Goal: Task Accomplishment & Management: Use online tool/utility

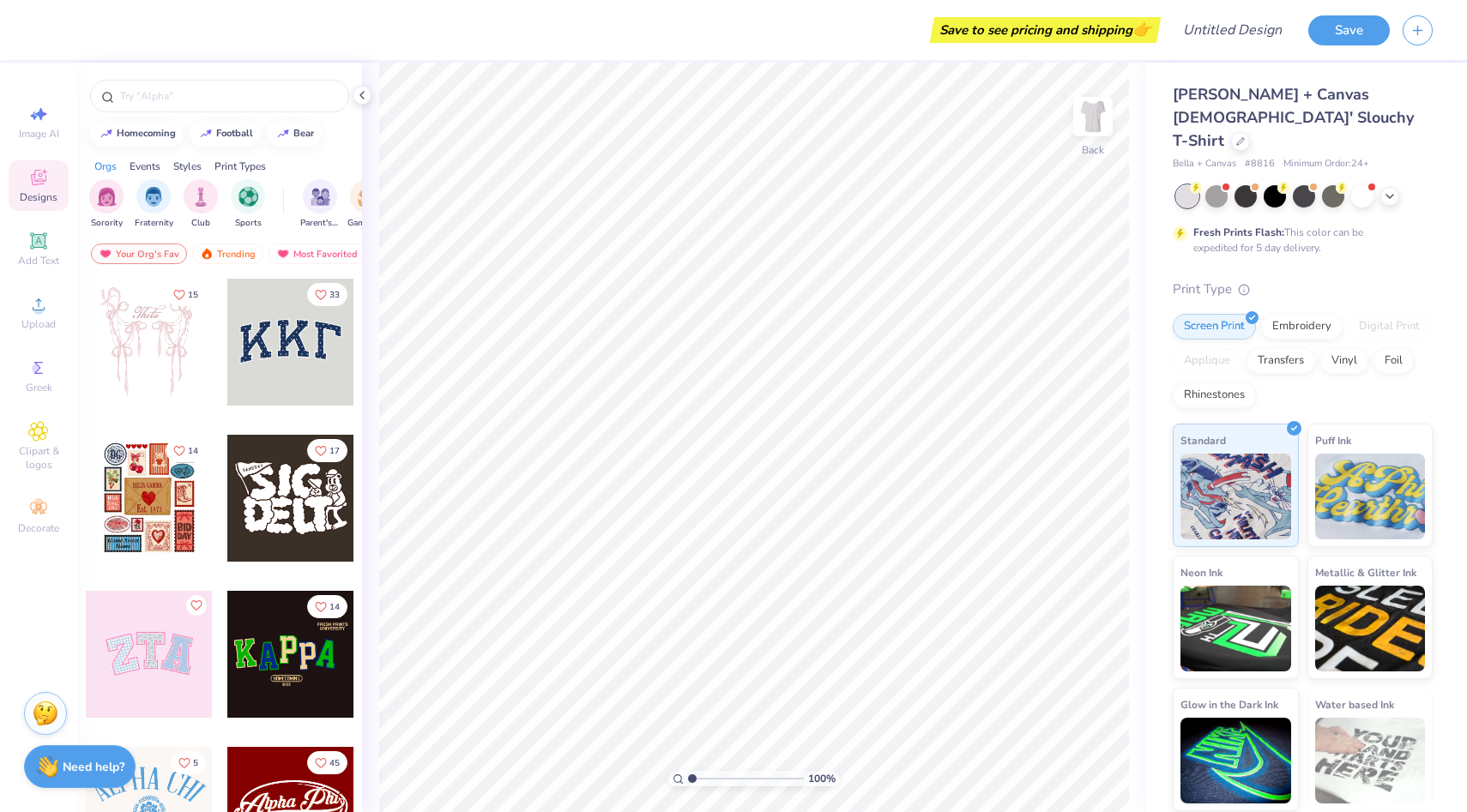
click at [302, 340] on div at bounding box center [291, 342] width 127 height 127
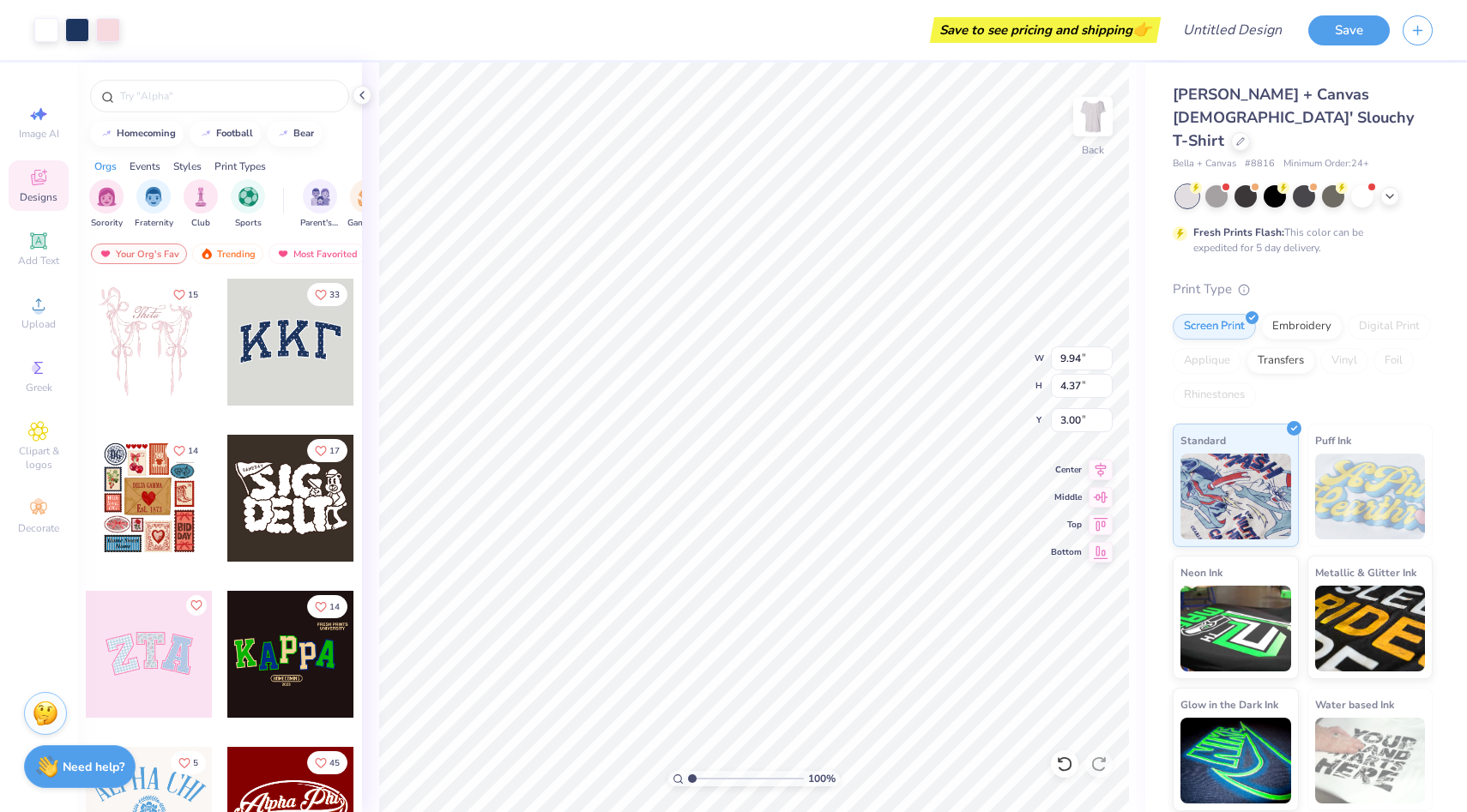
type input "1.18"
type input "6.76"
type input "2.97"
type input "0.92"
type input "1.52"
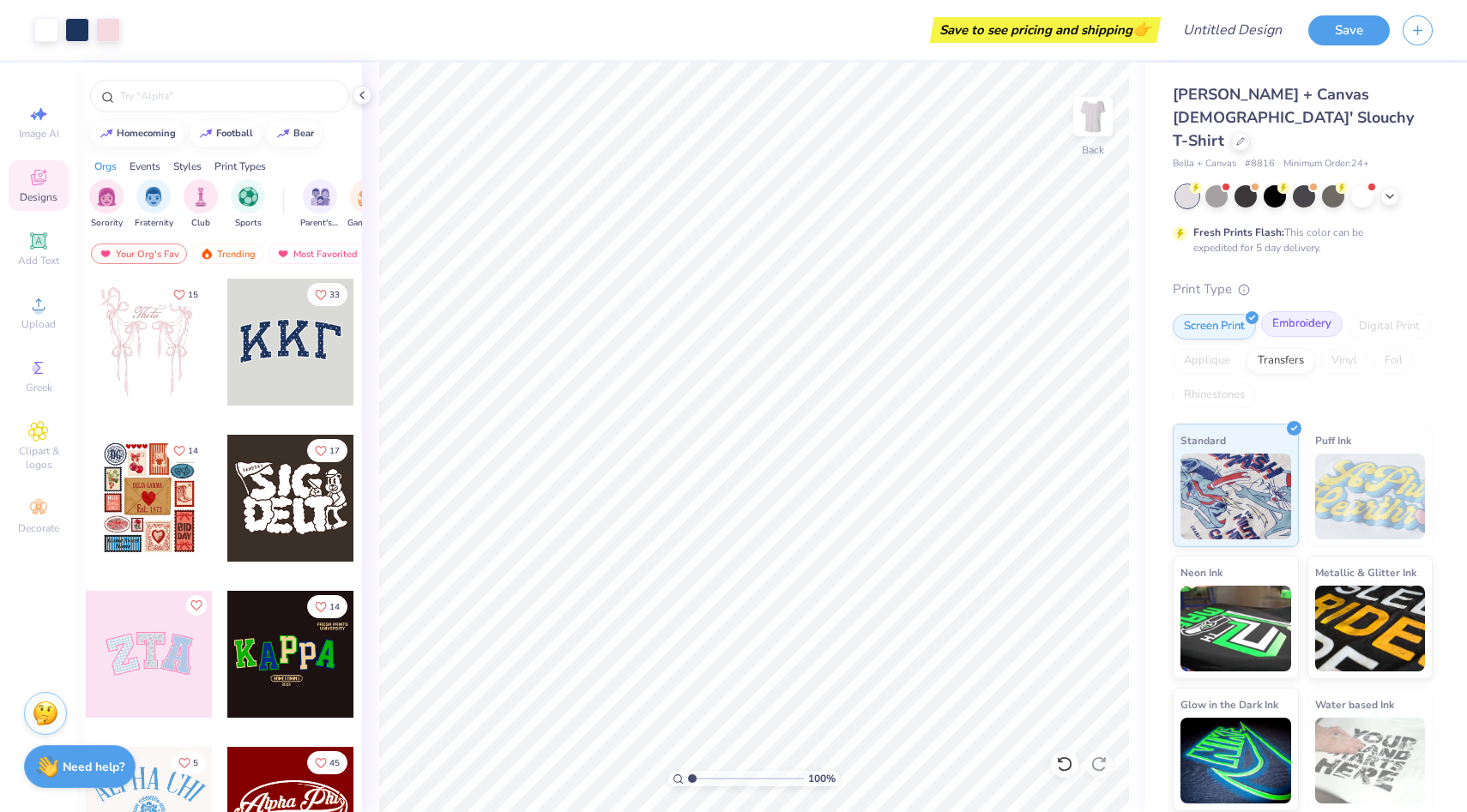
click at [1305, 311] on div "Embroidery" at bounding box center [1302, 324] width 81 height 25
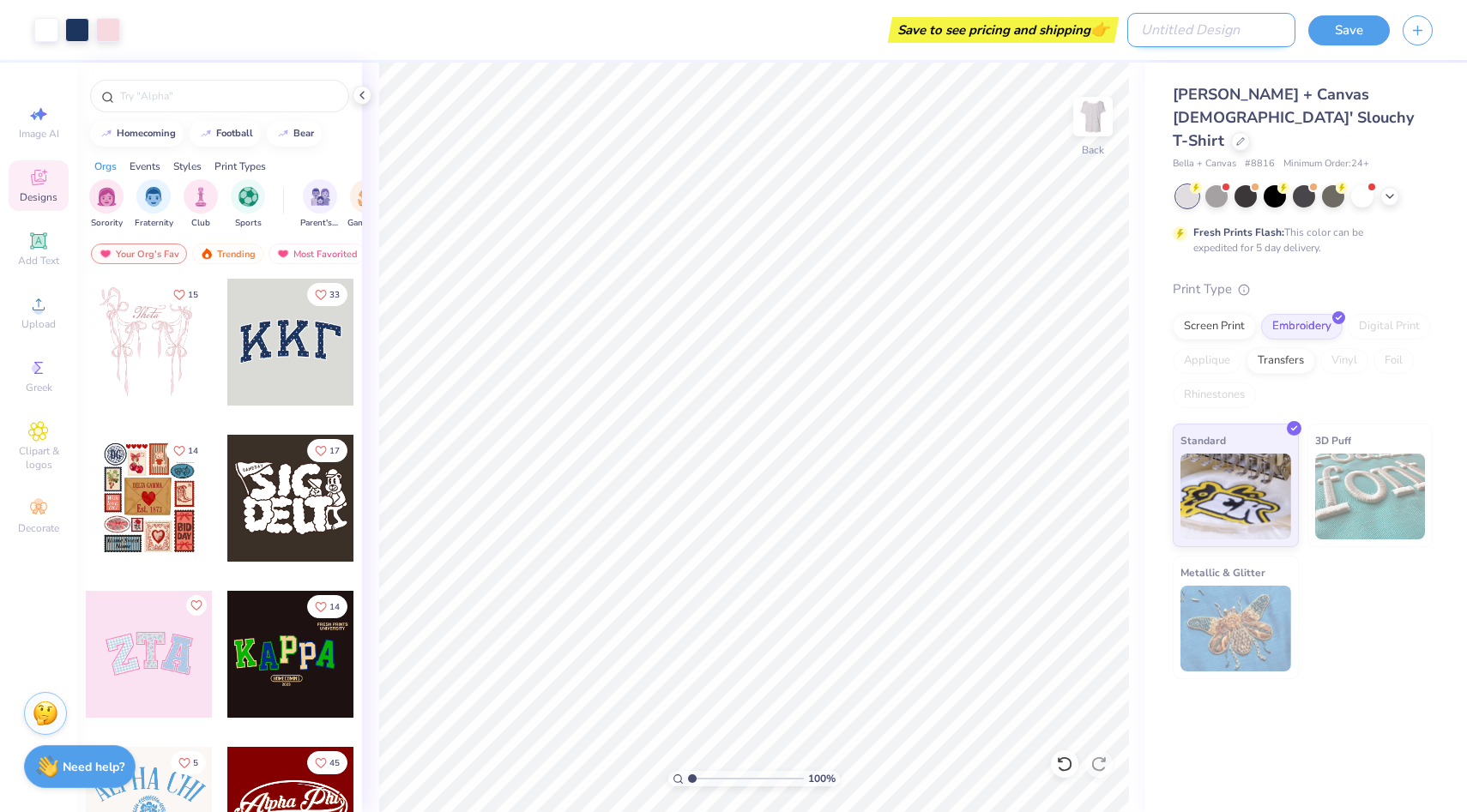
click at [1218, 38] on input "Design Title" at bounding box center [1212, 29] width 168 height 34
type input "Sis retreat"
click at [1340, 45] on div "Save" at bounding box center [1388, 29] width 159 height 60
click at [1348, 34] on button "Save" at bounding box center [1349, 27] width 81 height 30
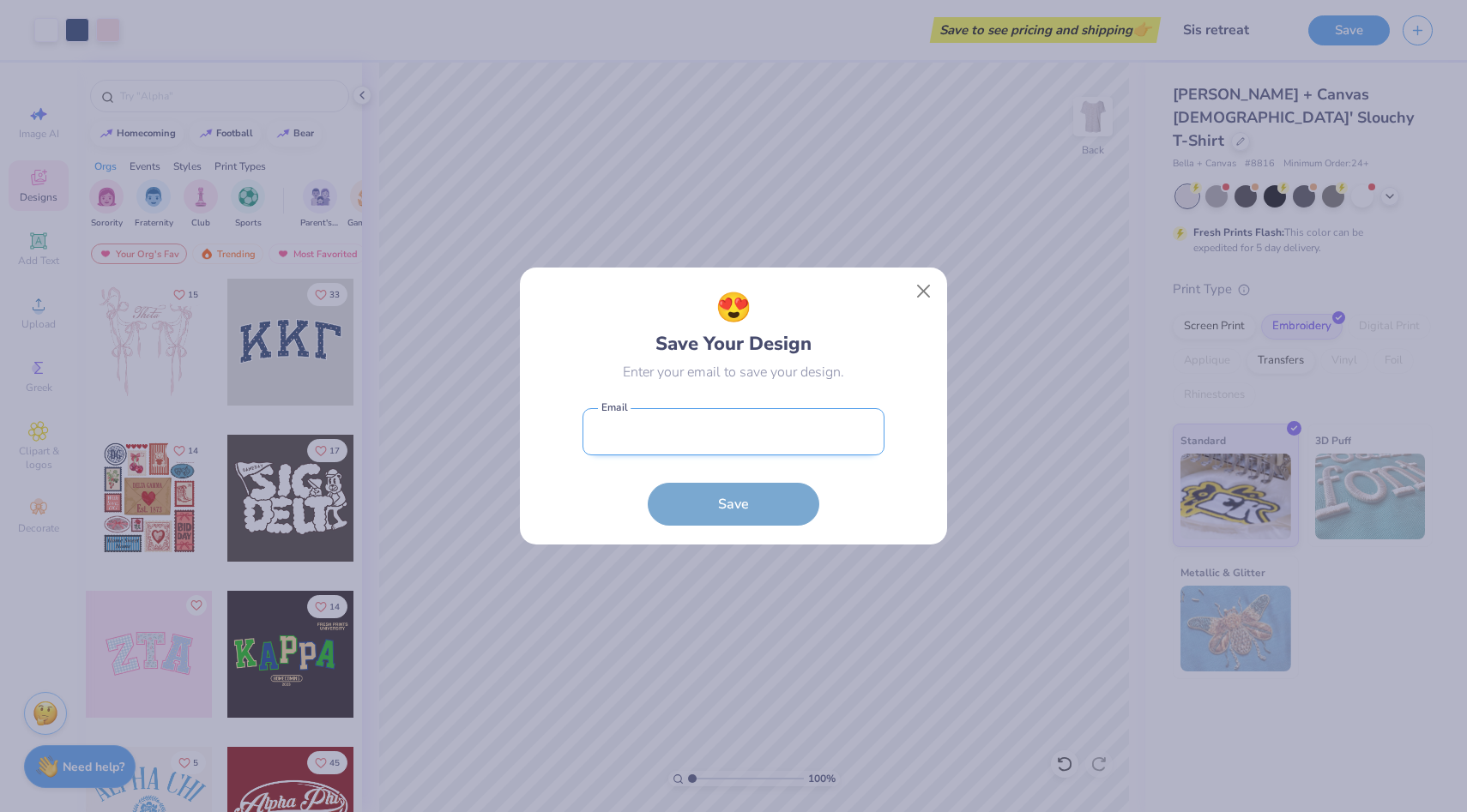
click at [831, 417] on input "email" at bounding box center [733, 431] width 302 height 47
type input "[EMAIL_ADDRESS][DOMAIN_NAME]"
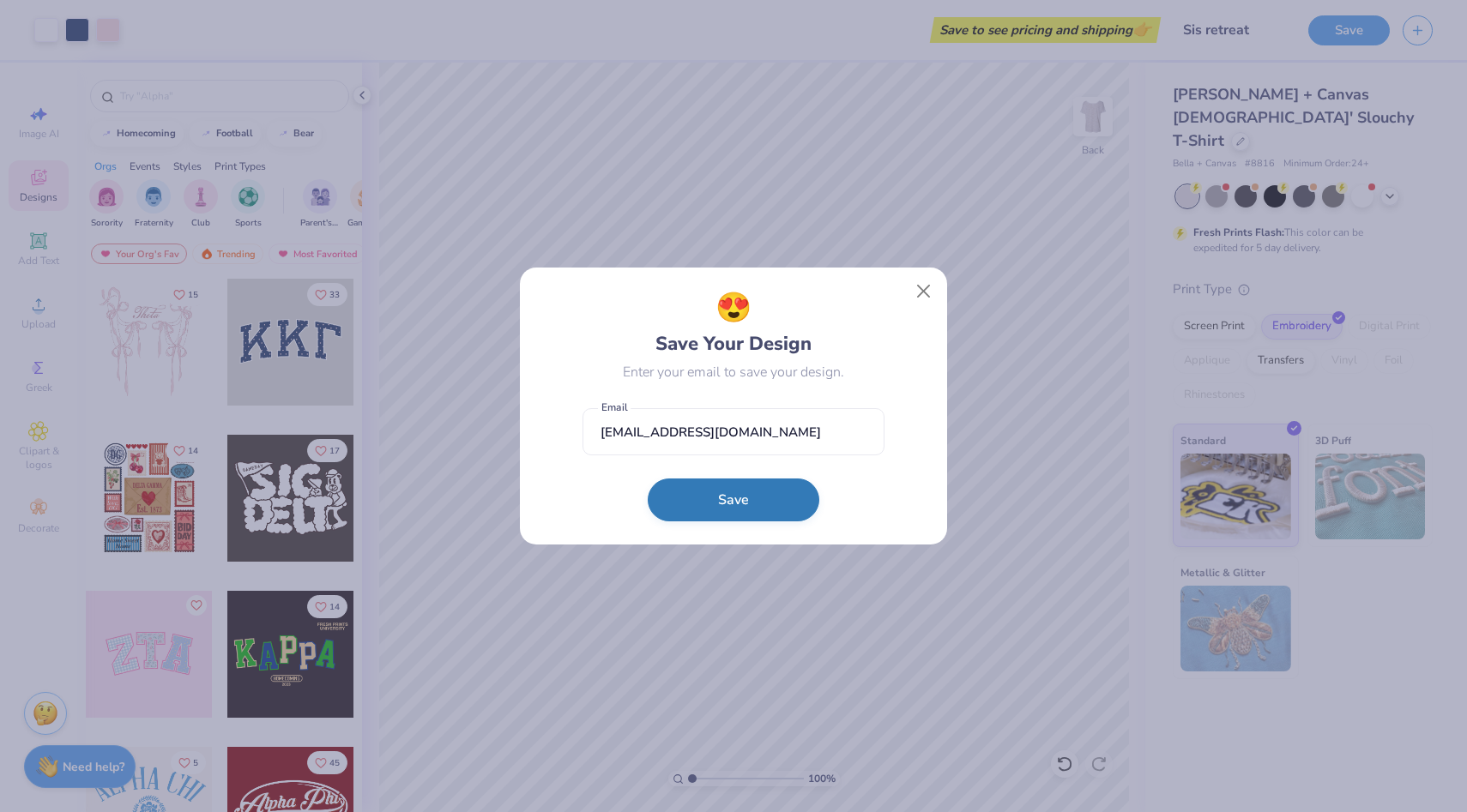
click at [762, 490] on button "Save" at bounding box center [733, 500] width 171 height 43
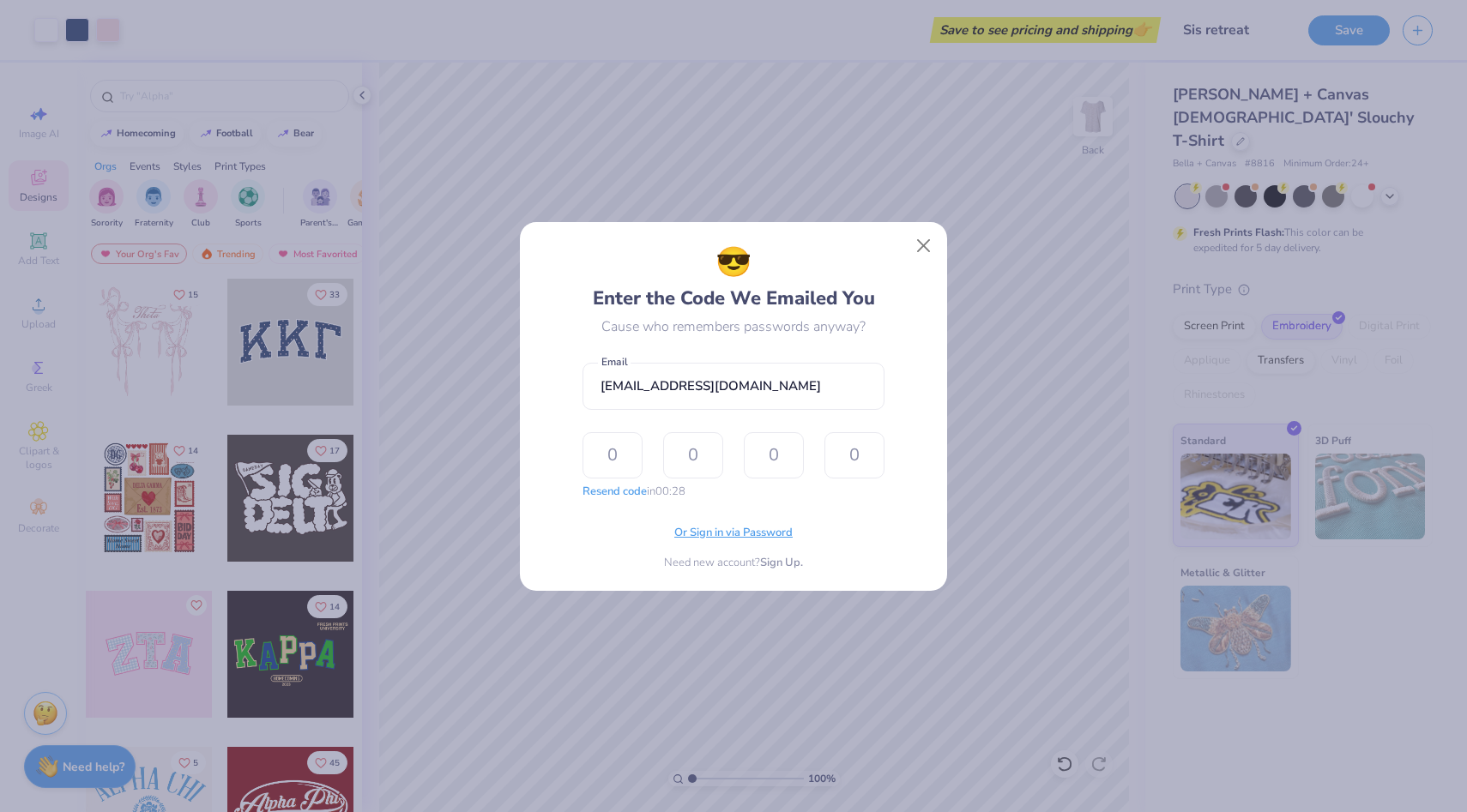
click at [742, 532] on span "Or Sign in via Password" at bounding box center [733, 534] width 118 height 18
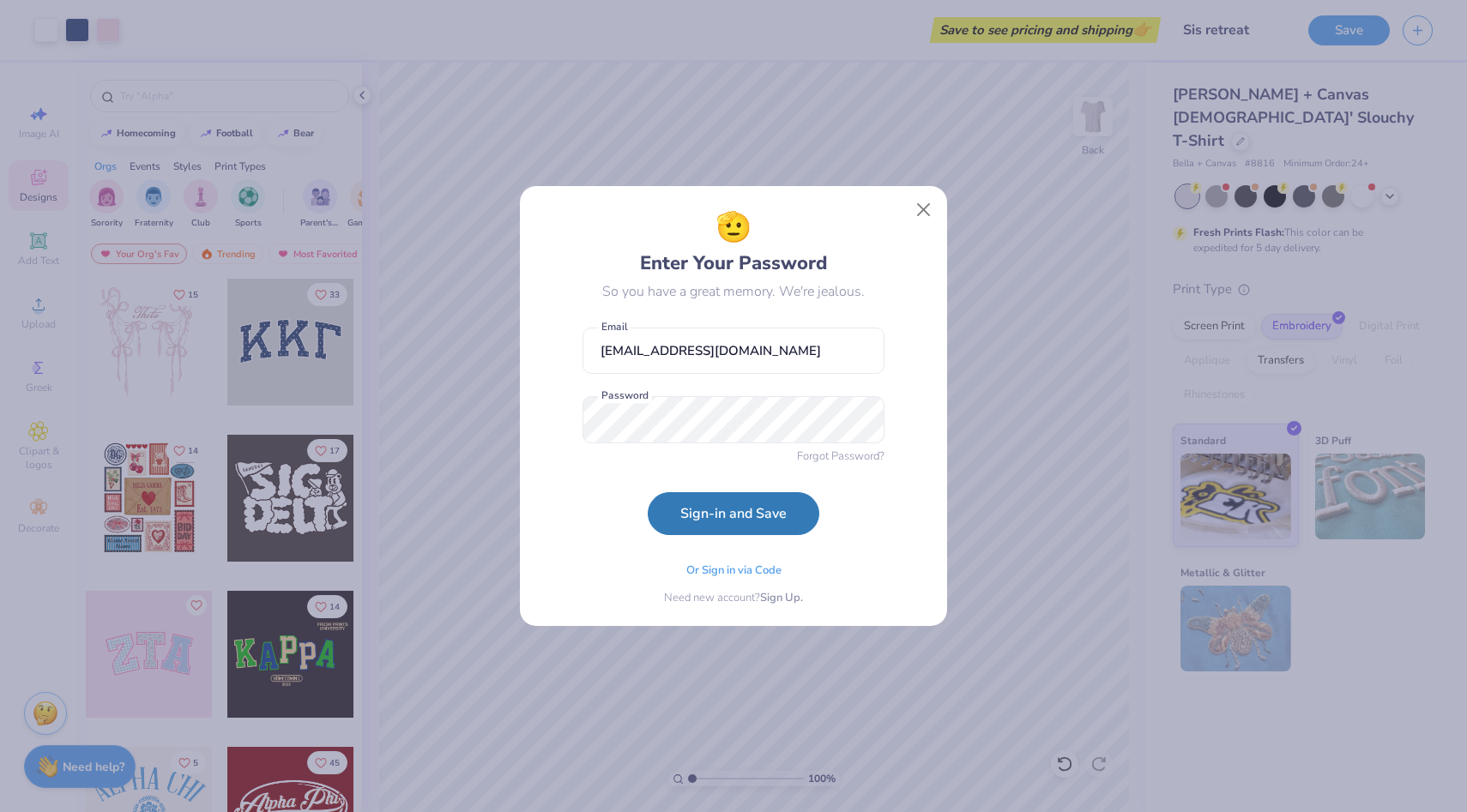
click at [591, 502] on form "[EMAIL_ADDRESS][DOMAIN_NAME] Email Password Forgot Password? Sign-in and Save" at bounding box center [733, 428] width 302 height 217
click at [696, 502] on button "Sign-in and Save" at bounding box center [733, 510] width 171 height 43
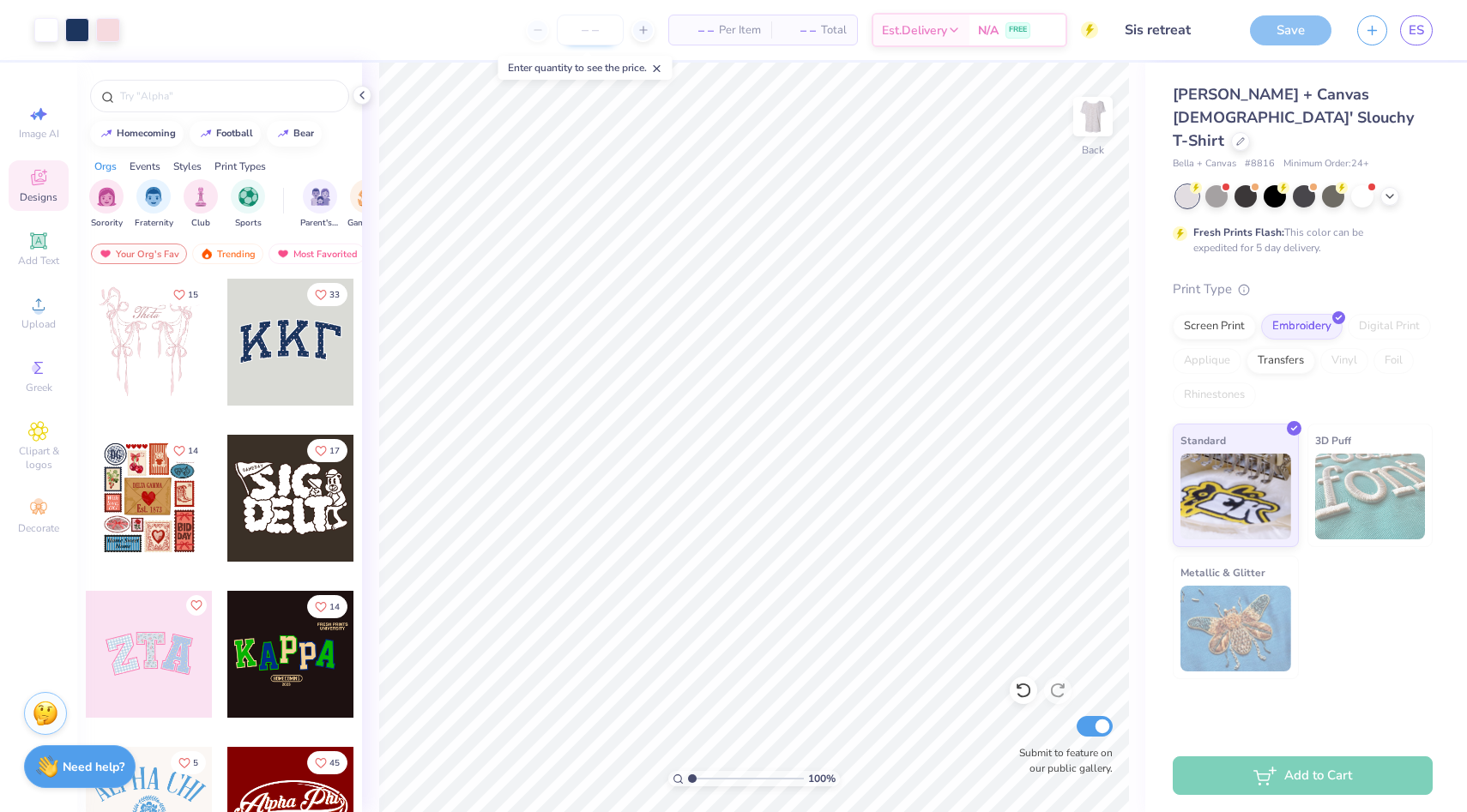
click at [593, 26] on input "number" at bounding box center [590, 30] width 67 height 31
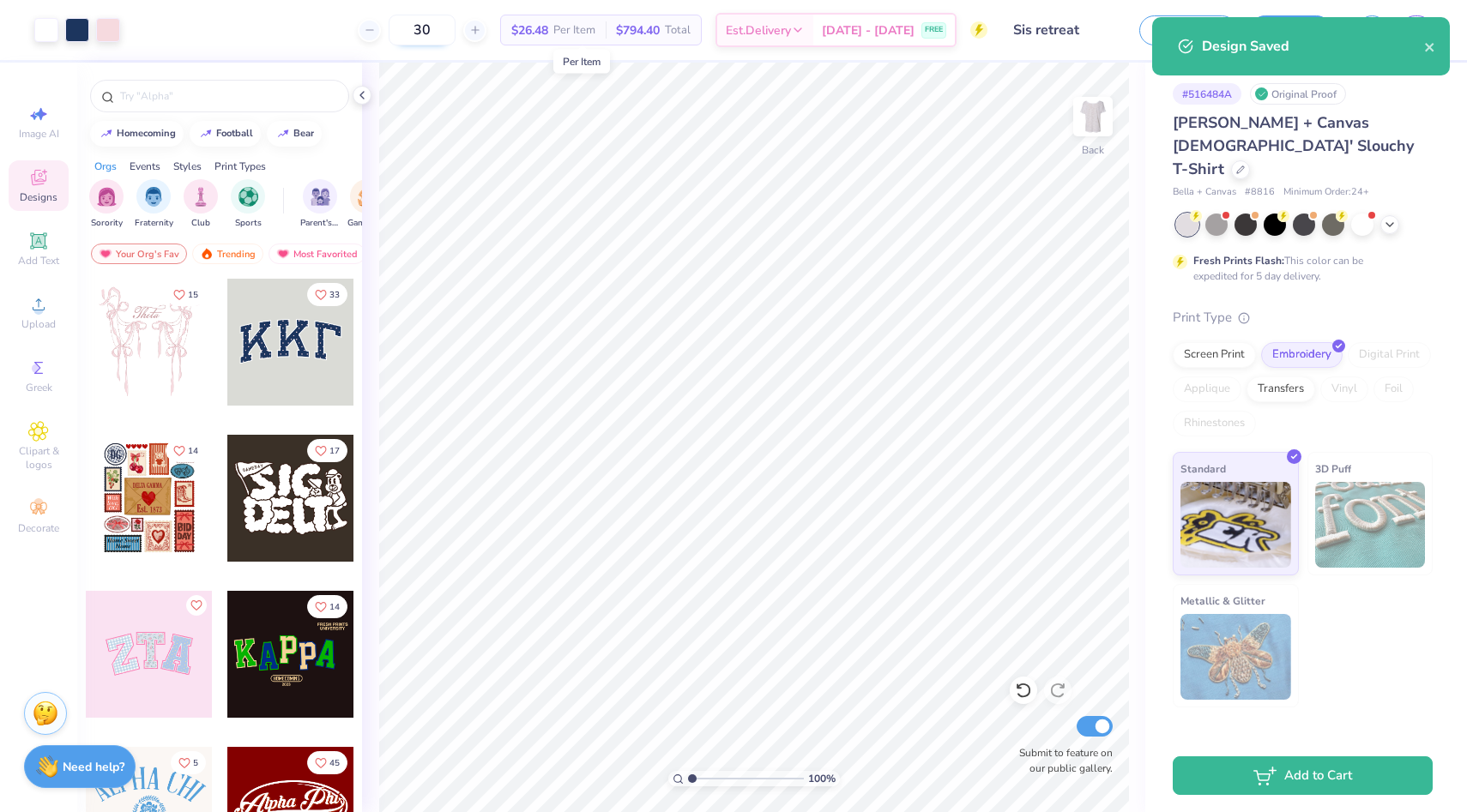
type input "30"
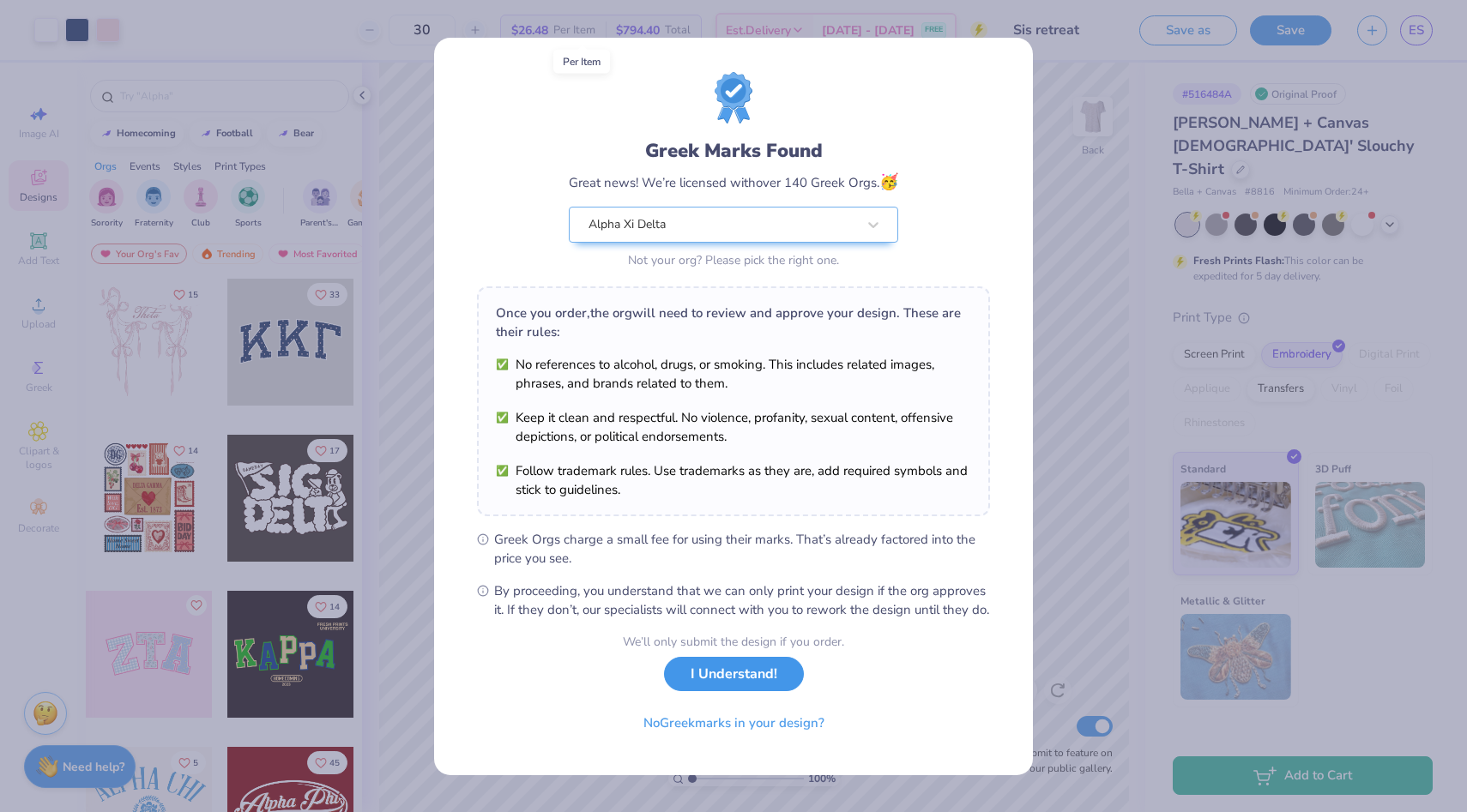
click at [730, 690] on button "I Understand!" at bounding box center [734, 675] width 140 height 35
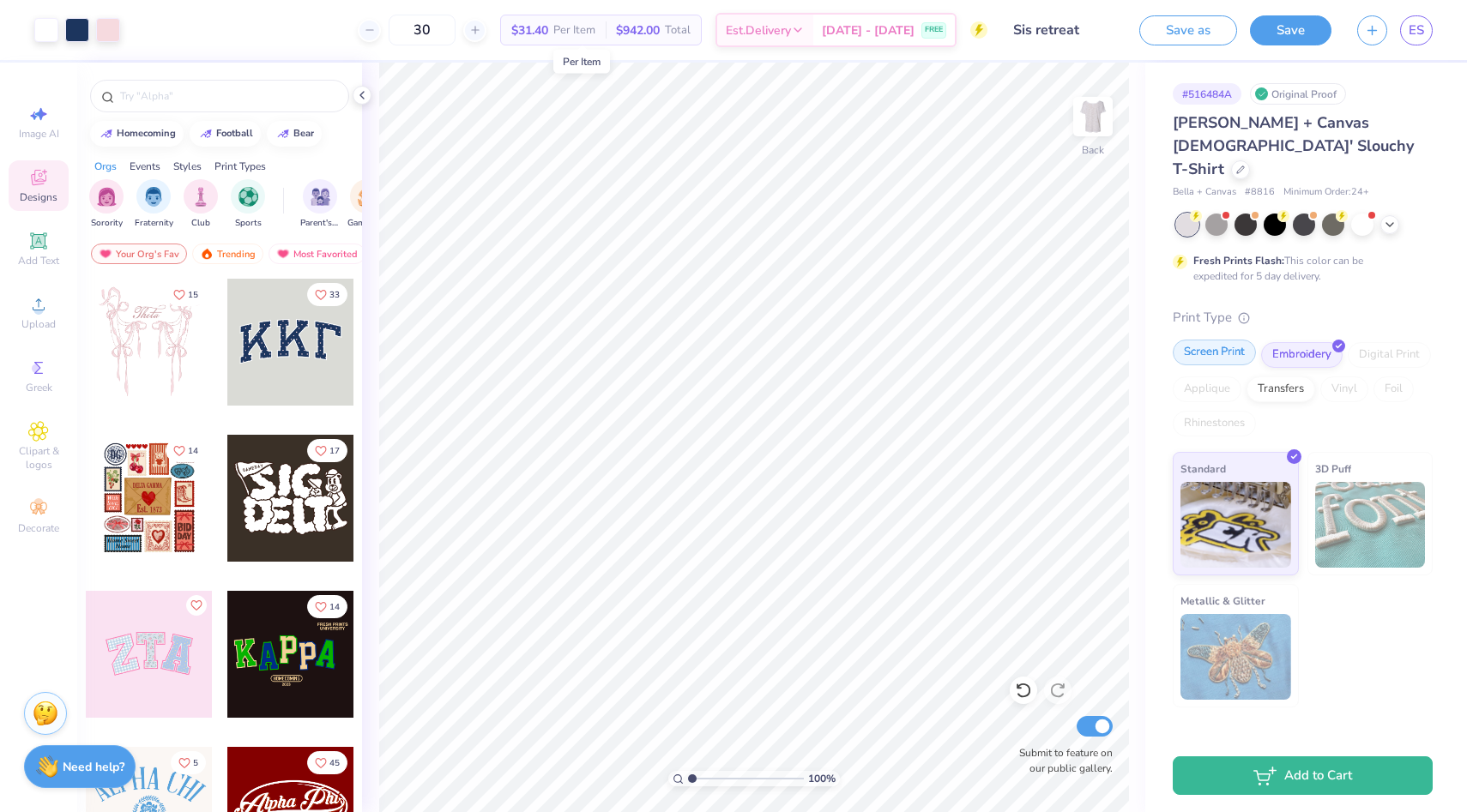
click at [1243, 339] on div "Screen Print" at bounding box center [1214, 352] width 83 height 25
